Goal: Use online tool/utility: Utilize a website feature to perform a specific function

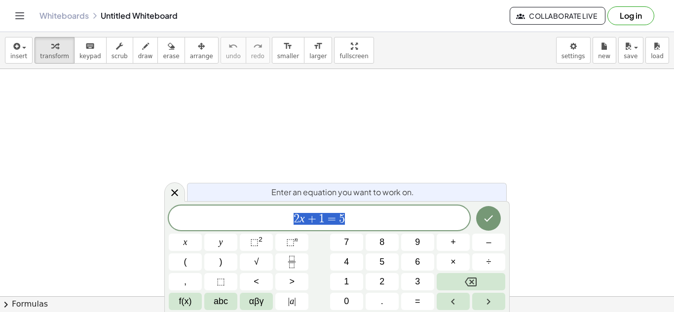
scroll to position [30, 0]
click at [652, 15] on button "Log in" at bounding box center [631, 15] width 47 height 19
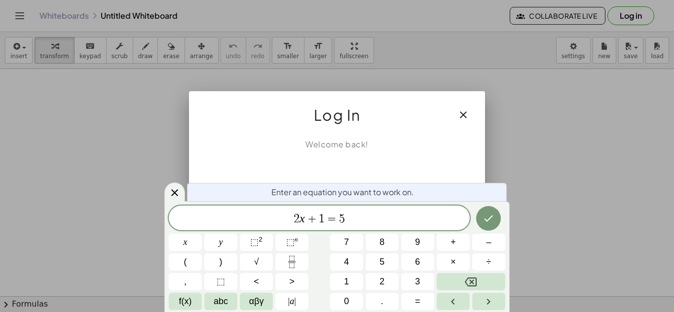
click at [459, 115] on icon "button" at bounding box center [464, 115] width 12 height 12
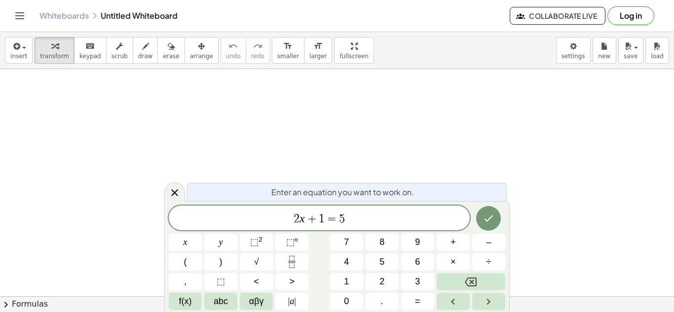
click at [371, 221] on span "2 x + 1 = 5" at bounding box center [319, 219] width 301 height 14
click at [463, 270] on button "×" at bounding box center [453, 262] width 33 height 17
click at [179, 247] on button "x" at bounding box center [185, 242] width 33 height 17
click at [485, 246] on button "–" at bounding box center [488, 242] width 33 height 17
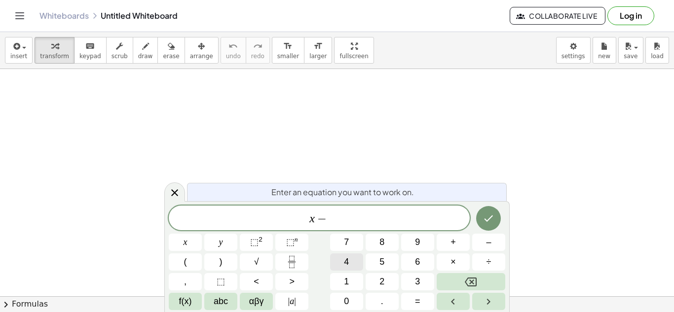
click at [347, 261] on span "4" at bounding box center [346, 262] width 5 height 13
click at [409, 308] on button "=" at bounding box center [417, 301] width 33 height 17
click at [414, 259] on button "6" at bounding box center [417, 262] width 33 height 17
click at [486, 213] on icon "Done" at bounding box center [489, 219] width 12 height 12
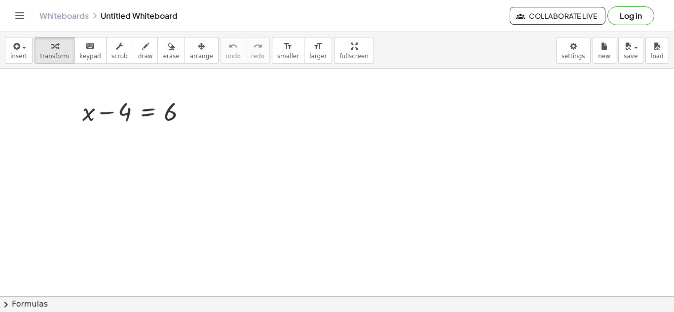
click at [486, 213] on div at bounding box center [337, 298] width 674 height 519
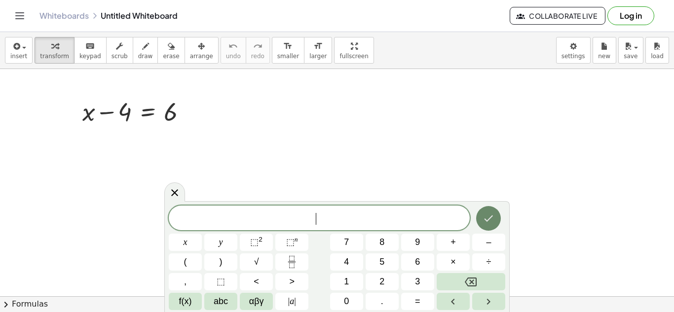
click at [486, 213] on icon "Done" at bounding box center [489, 219] width 12 height 12
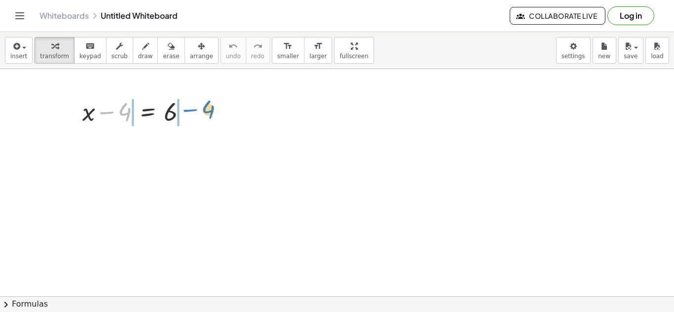
drag, startPoint x: 122, startPoint y: 104, endPoint x: 204, endPoint y: 102, distance: 82.0
click at [204, 102] on div "− 4 + x − 4 = 6" at bounding box center [337, 298] width 674 height 519
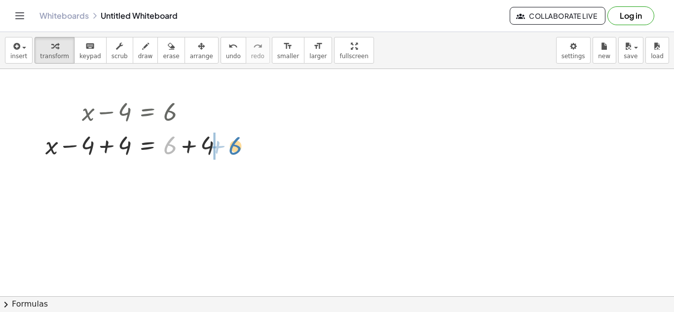
drag, startPoint x: 167, startPoint y: 147, endPoint x: 237, endPoint y: 147, distance: 70.6
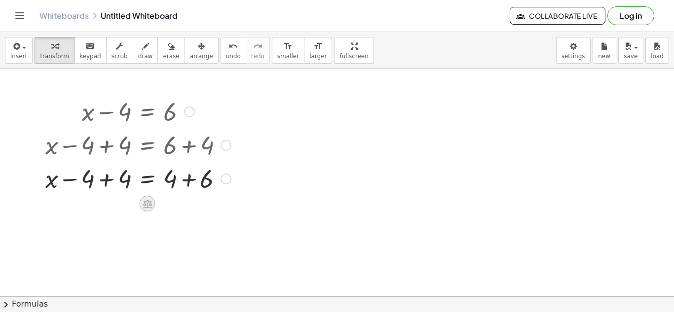
click at [151, 207] on icon at bounding box center [147, 204] width 9 height 8
click at [151, 206] on div "×" at bounding box center [148, 204] width 16 height 16
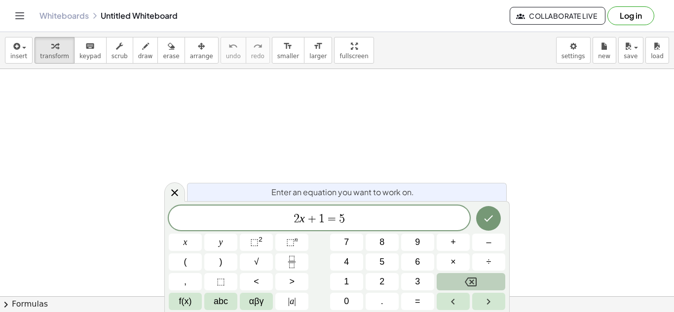
click at [479, 278] on button "Backspace" at bounding box center [471, 281] width 69 height 17
click at [485, 209] on button "Done" at bounding box center [488, 218] width 25 height 25
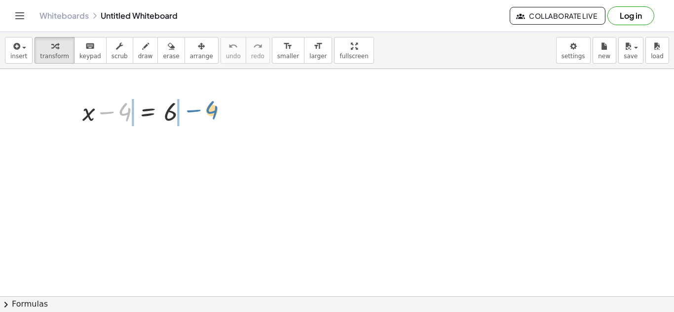
drag, startPoint x: 122, startPoint y: 112, endPoint x: 208, endPoint y: 110, distance: 86.4
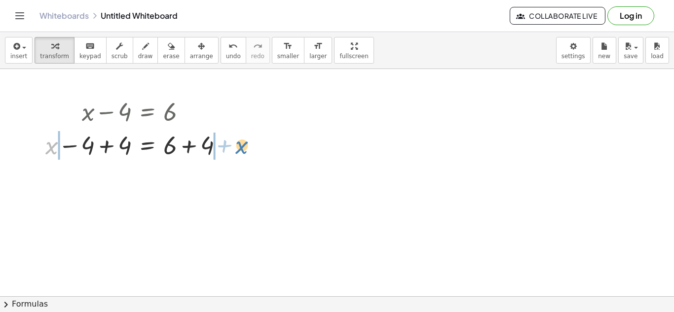
drag, startPoint x: 53, startPoint y: 147, endPoint x: 251, endPoint y: 145, distance: 198.4
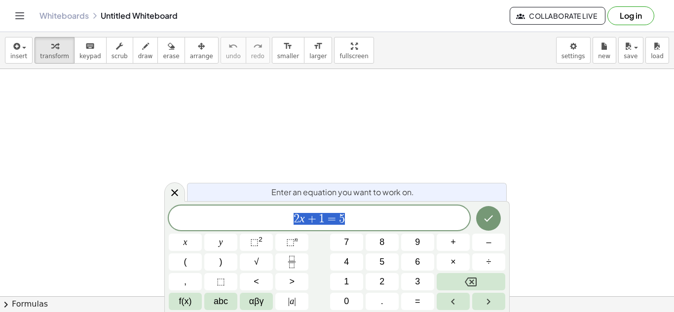
scroll to position [0, 0]
click at [455, 280] on button "Backspace" at bounding box center [471, 281] width 69 height 17
click at [480, 239] on button "–" at bounding box center [488, 242] width 33 height 17
click at [340, 265] on button "4" at bounding box center [346, 262] width 33 height 17
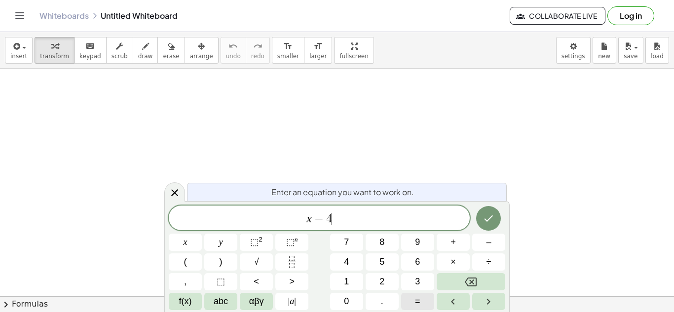
click at [408, 303] on button "=" at bounding box center [417, 301] width 33 height 17
click at [416, 268] on span "6" at bounding box center [417, 262] width 5 height 13
click at [477, 220] on button "Done" at bounding box center [488, 218] width 25 height 25
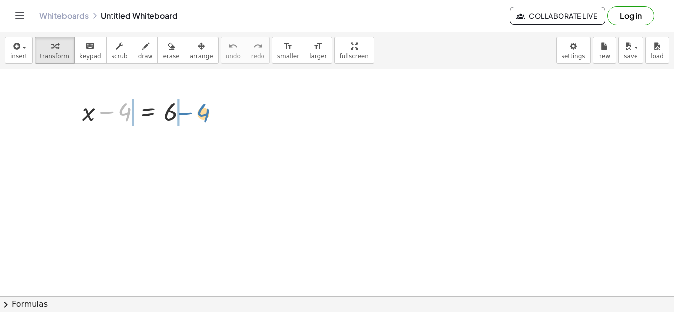
drag, startPoint x: 122, startPoint y: 111, endPoint x: 207, endPoint y: 111, distance: 85.4
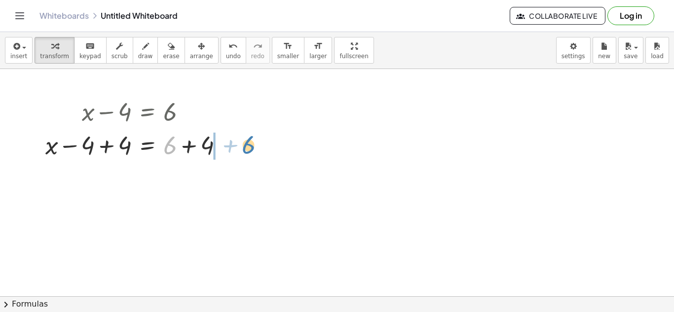
drag, startPoint x: 166, startPoint y: 147, endPoint x: 249, endPoint y: 145, distance: 83.4
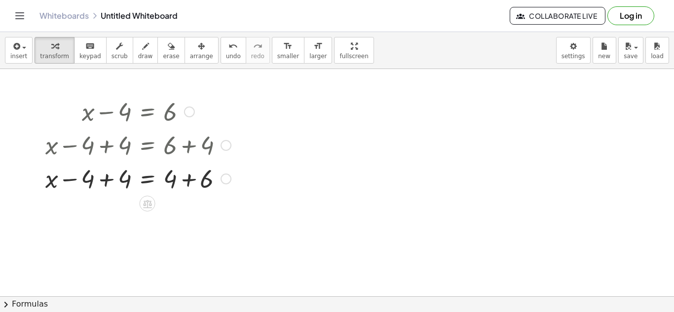
click at [229, 182] on div at bounding box center [226, 179] width 11 height 11
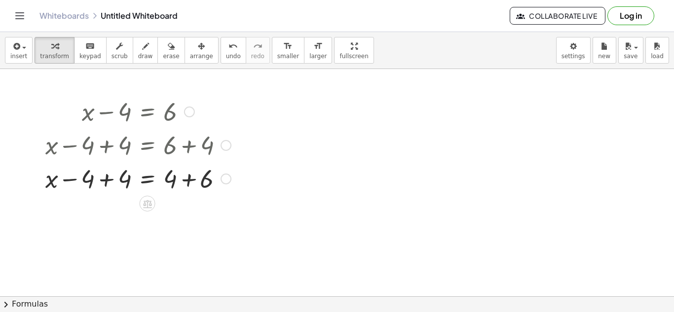
drag, startPoint x: 239, startPoint y: 182, endPoint x: 138, endPoint y: 170, distance: 101.9
click at [144, 199] on icon at bounding box center [147, 204] width 10 height 10
click at [188, 209] on div at bounding box center [187, 204] width 16 height 16
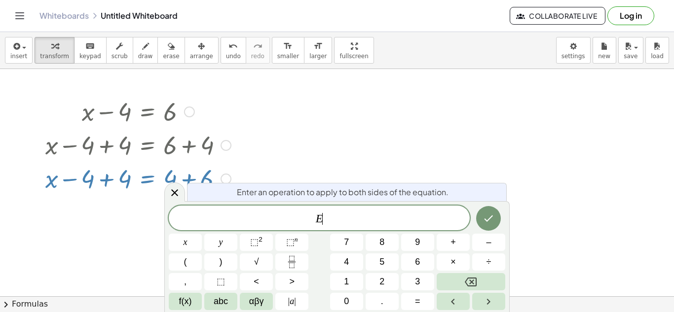
scroll to position [1, 0]
click at [457, 283] on button "Backspace" at bounding box center [471, 281] width 69 height 17
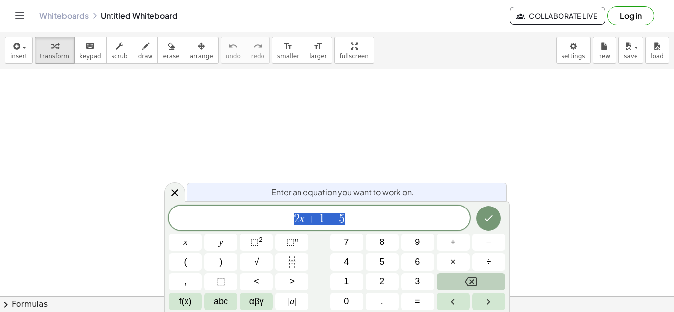
click at [470, 282] on icon "Backspace" at bounding box center [471, 282] width 12 height 12
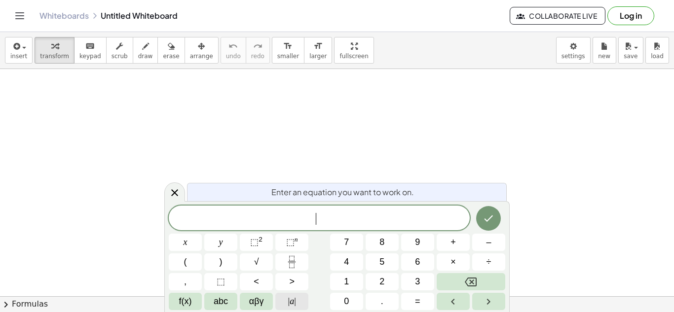
scroll to position [1, 0]
click at [489, 245] on span "–" at bounding box center [488, 242] width 5 height 13
click at [347, 263] on span "4" at bounding box center [346, 262] width 5 height 13
click at [414, 300] on button "=" at bounding box center [417, 301] width 33 height 17
click at [426, 261] on button "6" at bounding box center [417, 262] width 33 height 17
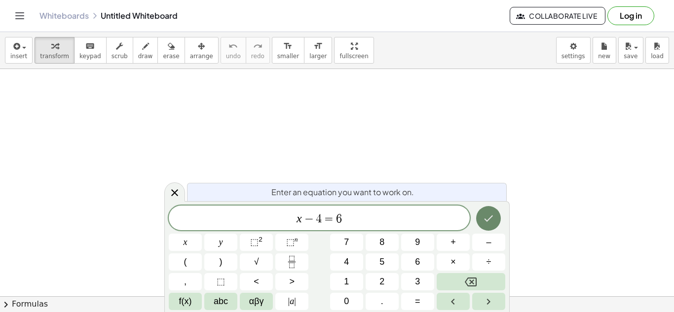
click at [483, 215] on icon "Done" at bounding box center [489, 219] width 12 height 12
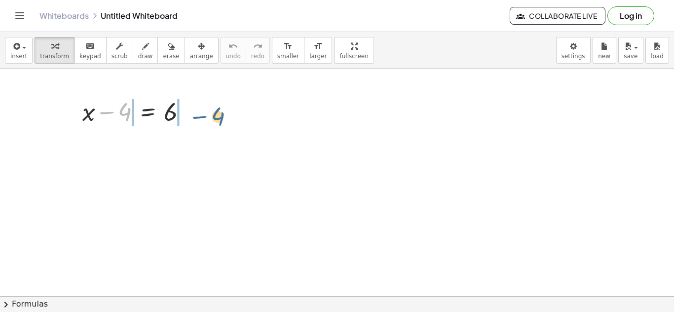
drag, startPoint x: 125, startPoint y: 114, endPoint x: 219, endPoint y: 117, distance: 93.9
